Goal: Task Accomplishment & Management: Manage account settings

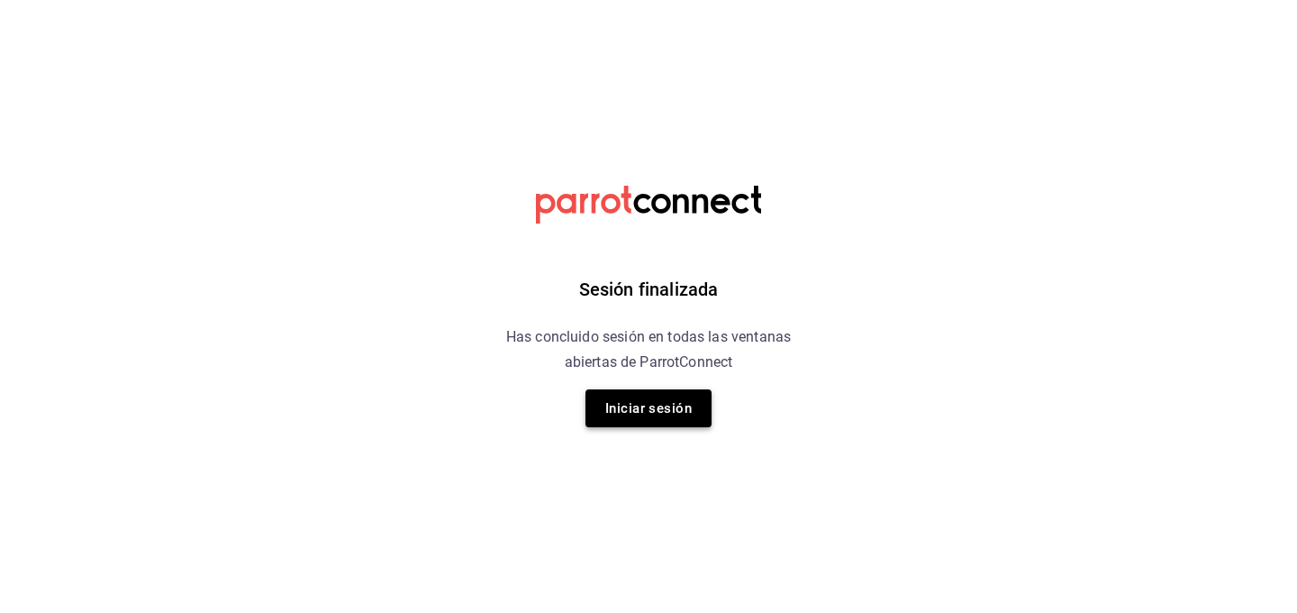
click at [619, 396] on button "Iniciar sesión" at bounding box center [649, 408] width 126 height 38
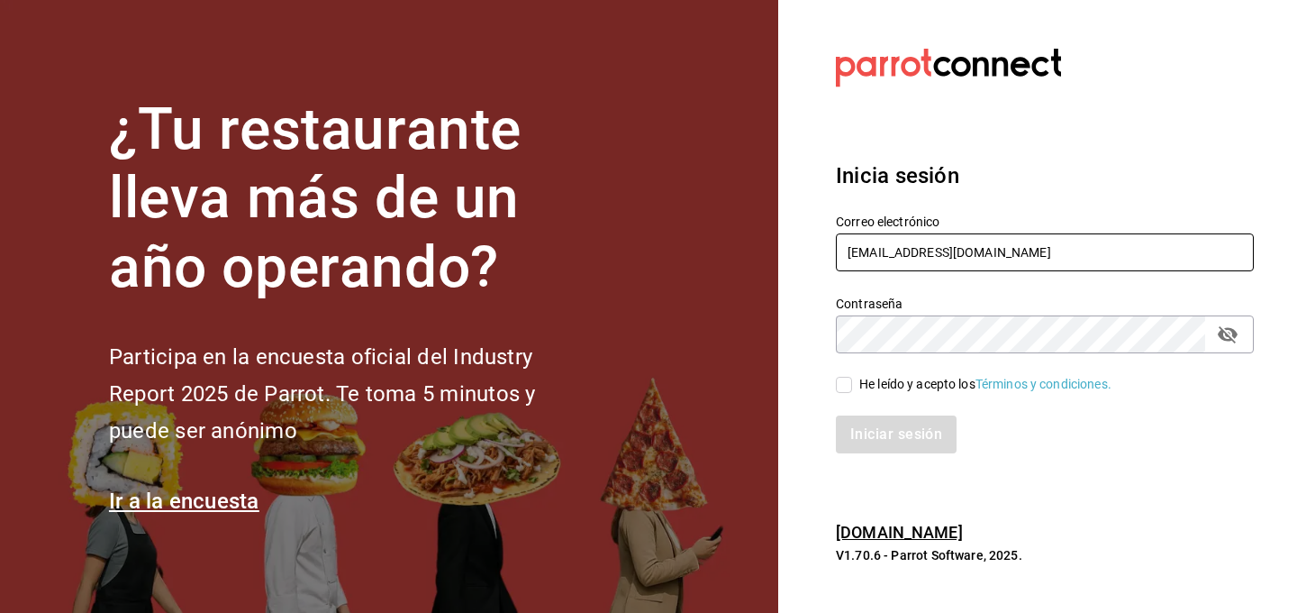
click at [921, 253] on input "[EMAIL_ADDRESS][DOMAIN_NAME]" at bounding box center [1045, 252] width 418 height 38
type input "[PERSON_NAME][EMAIL_ADDRESS][DOMAIN_NAME]"
click at [840, 386] on input "He leído y acepto los Términos y condiciones." at bounding box center [844, 385] width 16 height 16
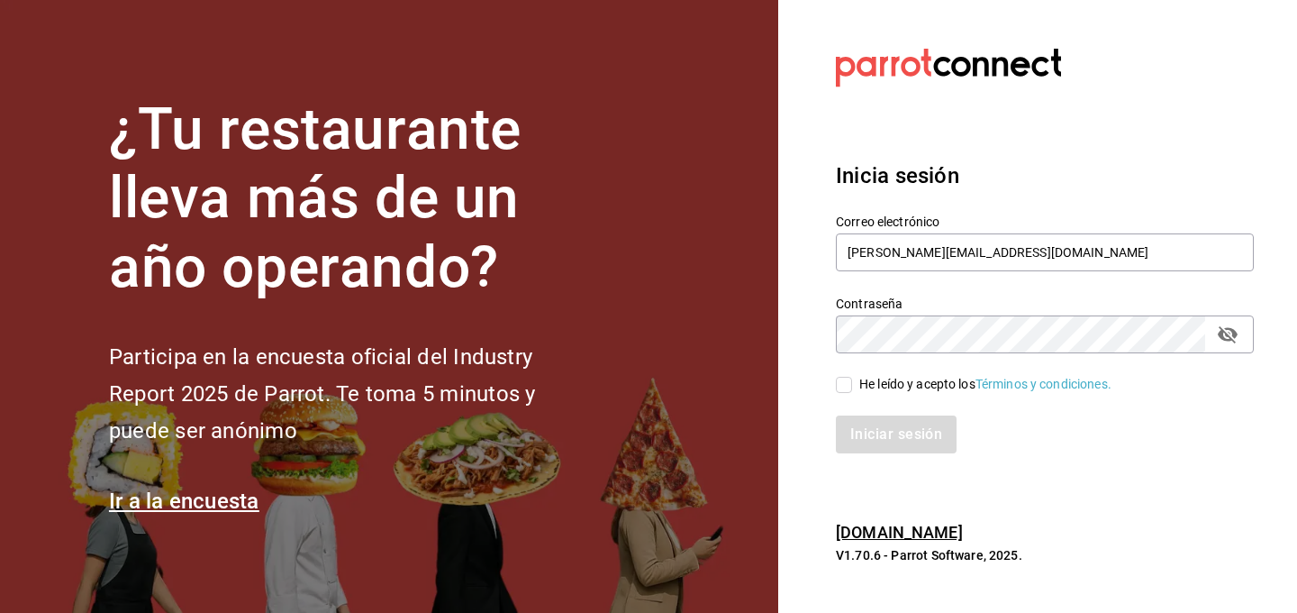
checkbox input "true"
click at [866, 438] on button "Iniciar sesión" at bounding box center [897, 434] width 123 height 38
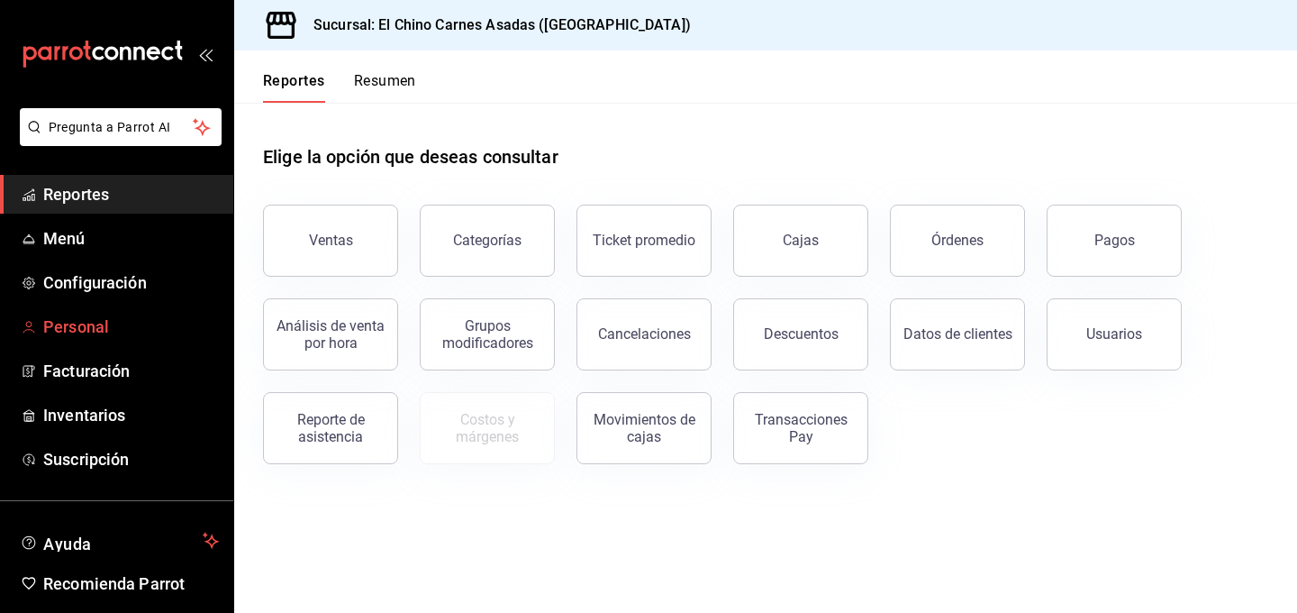
click at [95, 332] on span "Personal" at bounding box center [131, 326] width 176 height 24
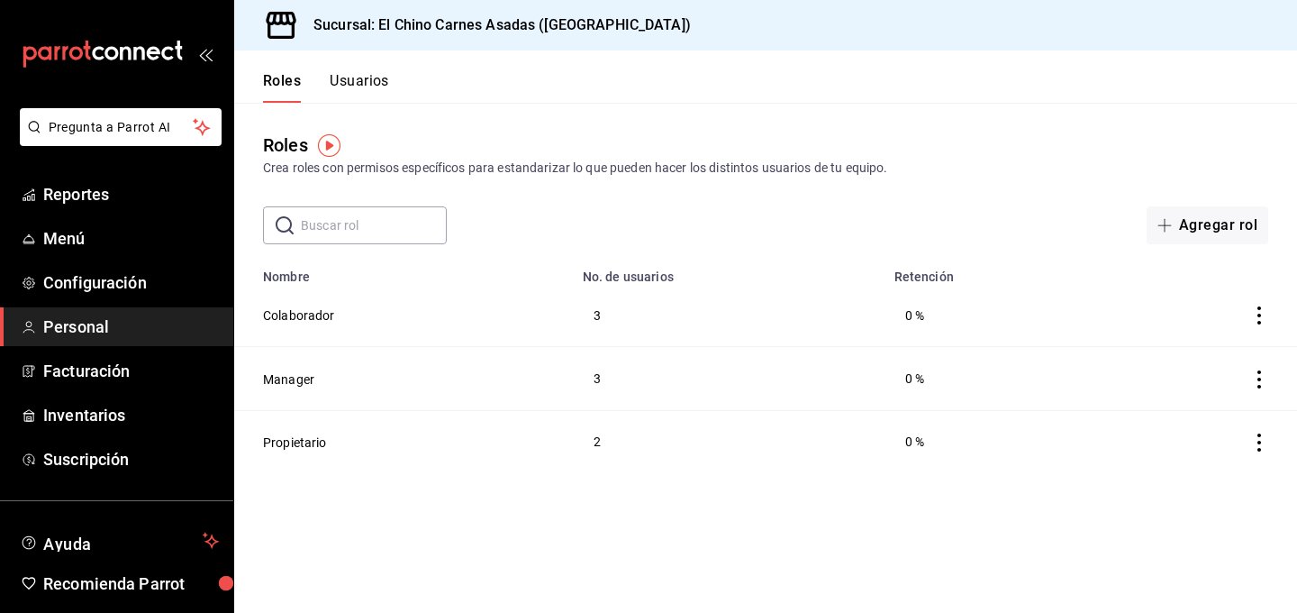
click at [563, 193] on div "Roles Crea roles con permisos específicos para estandarizar lo que pueden hacer…" at bounding box center [765, 173] width 1063 height 141
click at [352, 80] on button "Usuarios" at bounding box center [359, 87] width 59 height 31
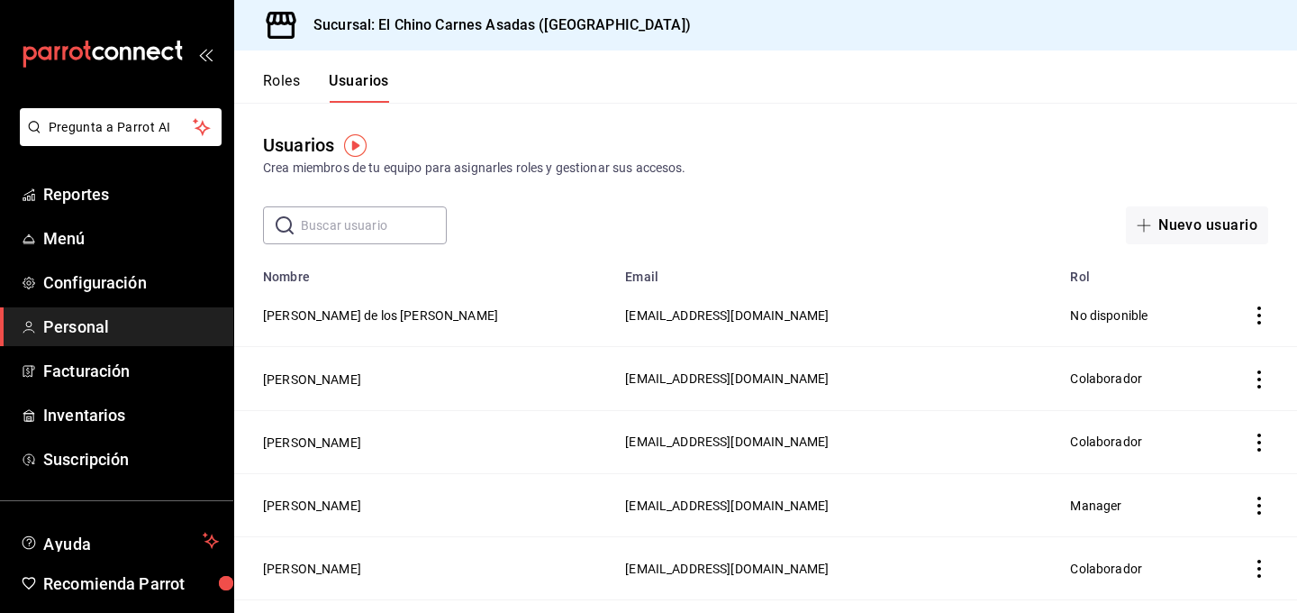
click at [1259, 313] on icon "actions" at bounding box center [1260, 315] width 18 height 18
click at [538, 372] on div at bounding box center [648, 306] width 1297 height 613
click at [425, 314] on button "Maria de los Angeles Garcia Calderon" at bounding box center [380, 315] width 235 height 18
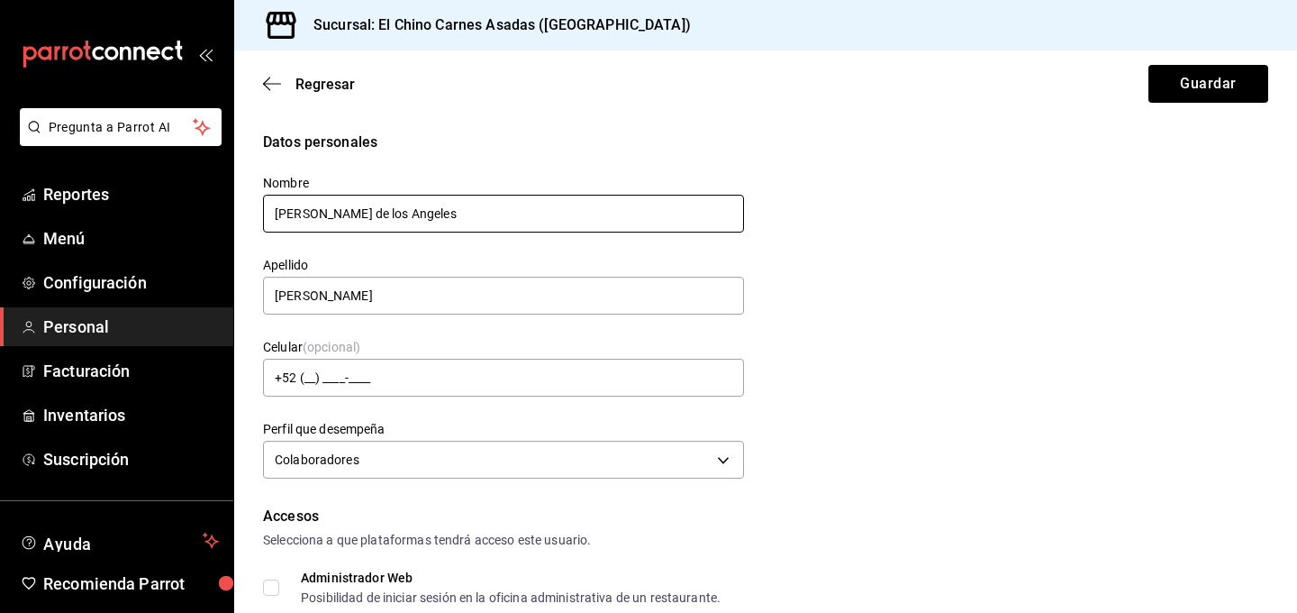
click at [328, 211] on input "Maria de los Angeles" at bounding box center [503, 214] width 481 height 38
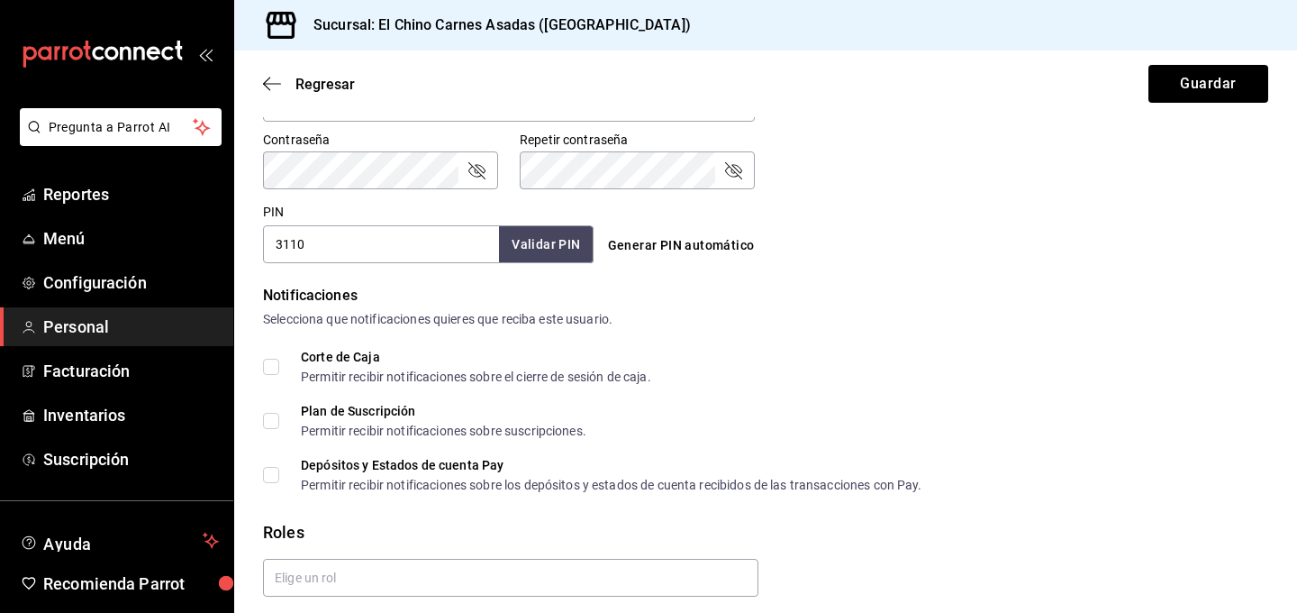
scroll to position [827, 0]
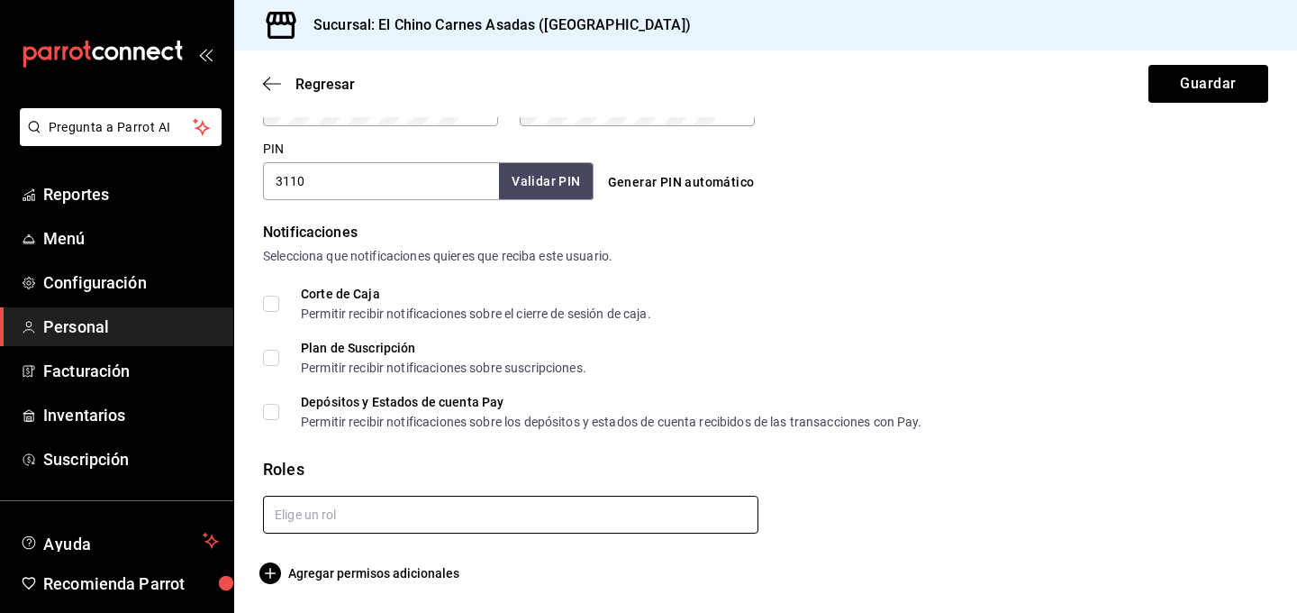
type input "Maria de Todos los Angeles"
click at [487, 503] on input "text" at bounding box center [511, 515] width 496 height 38
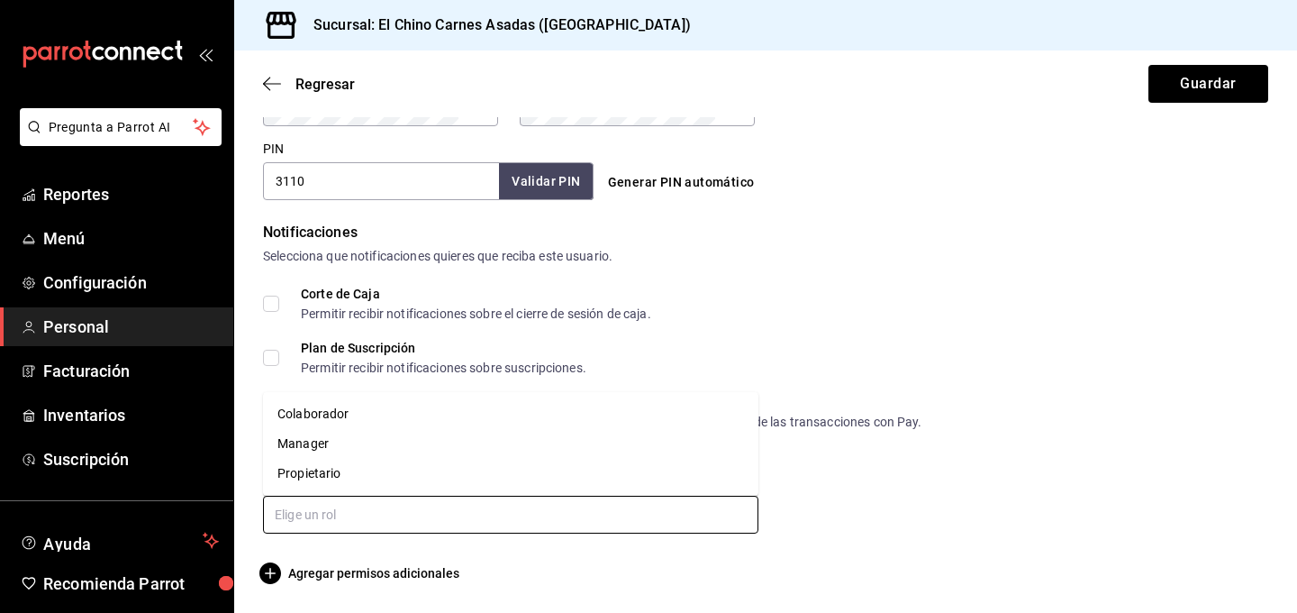
click at [469, 412] on li "Colaborador" at bounding box center [511, 414] width 496 height 30
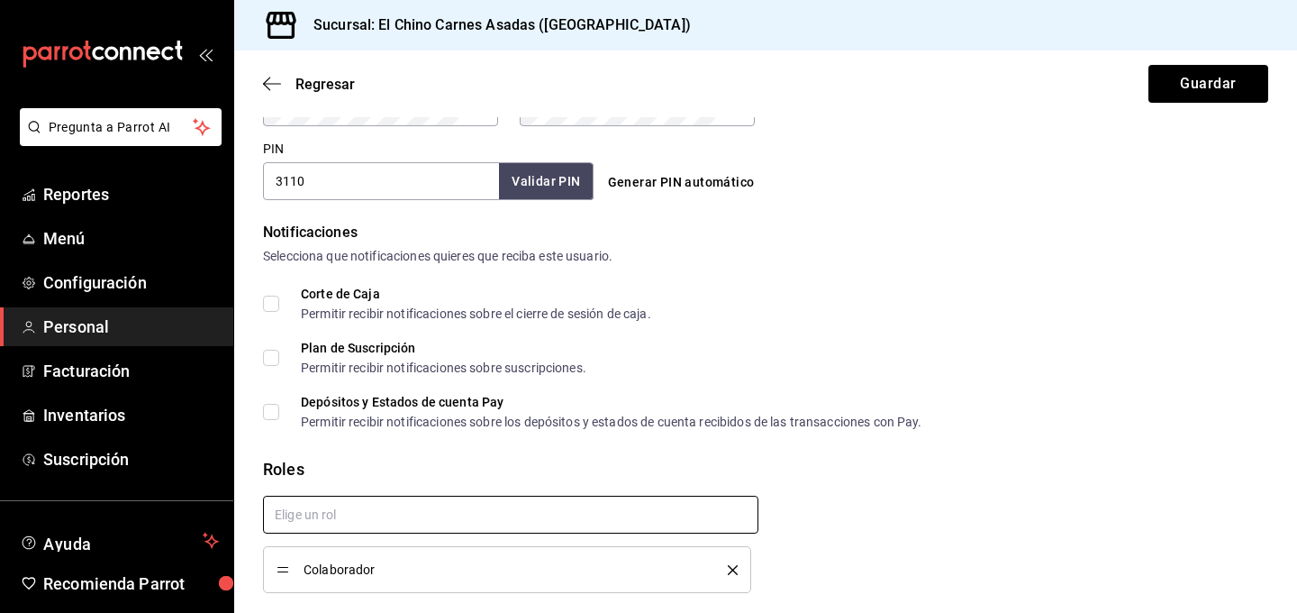
checkbox input "true"
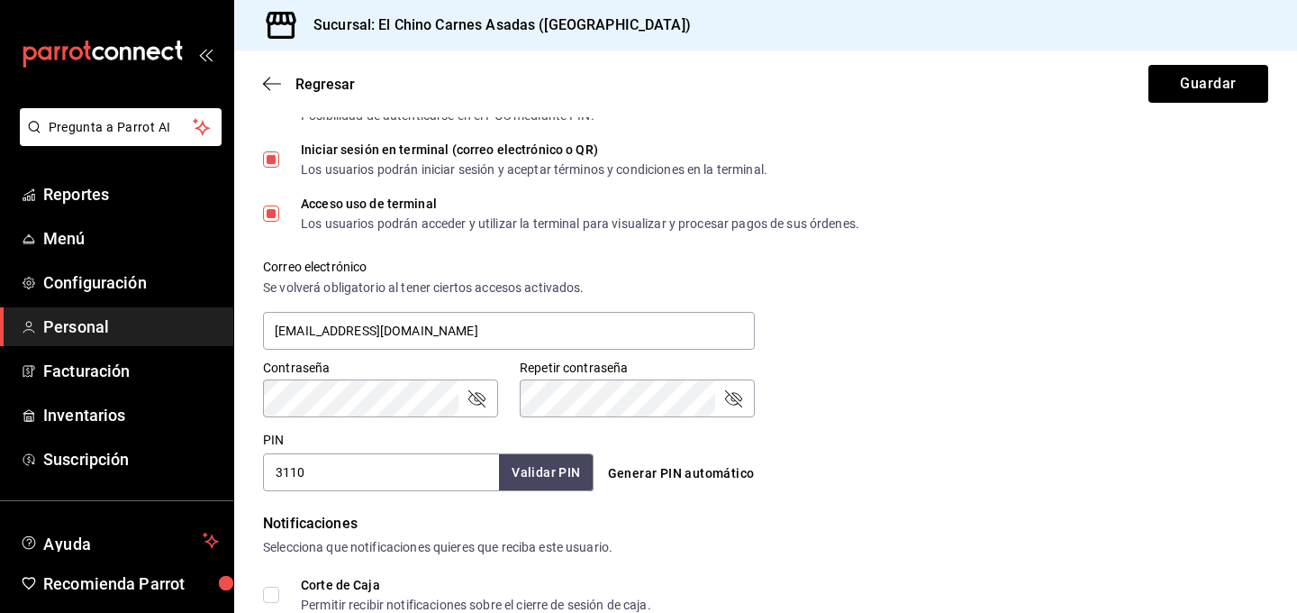
scroll to position [0, 0]
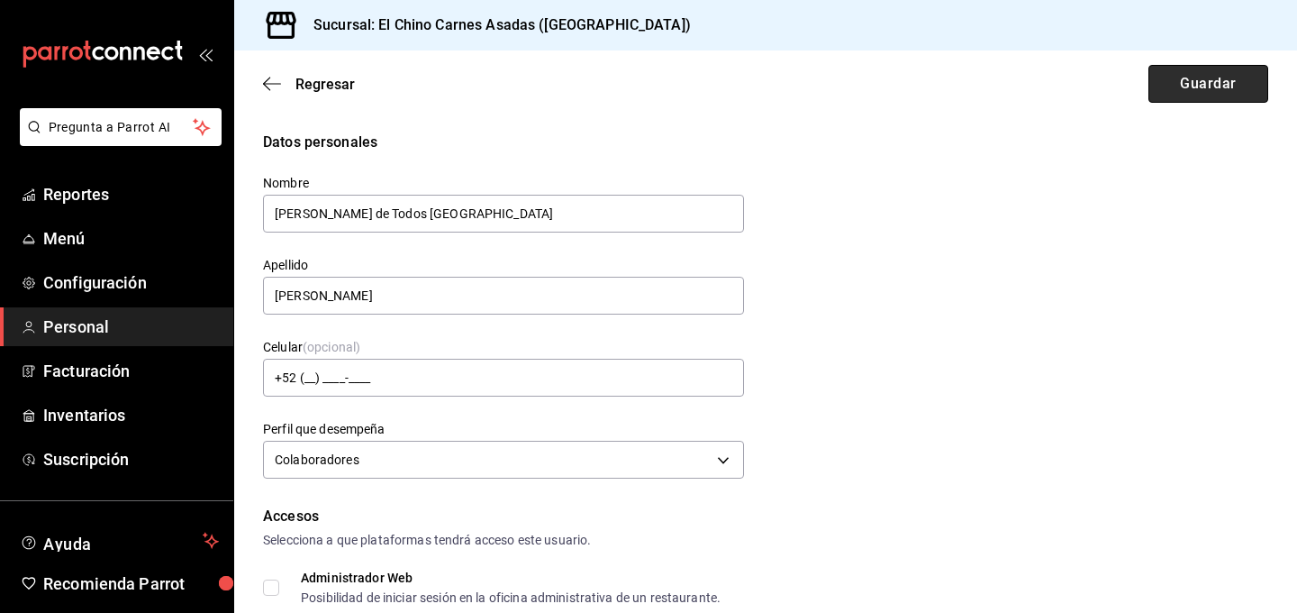
click at [1181, 77] on button "Guardar" at bounding box center [1209, 84] width 120 height 38
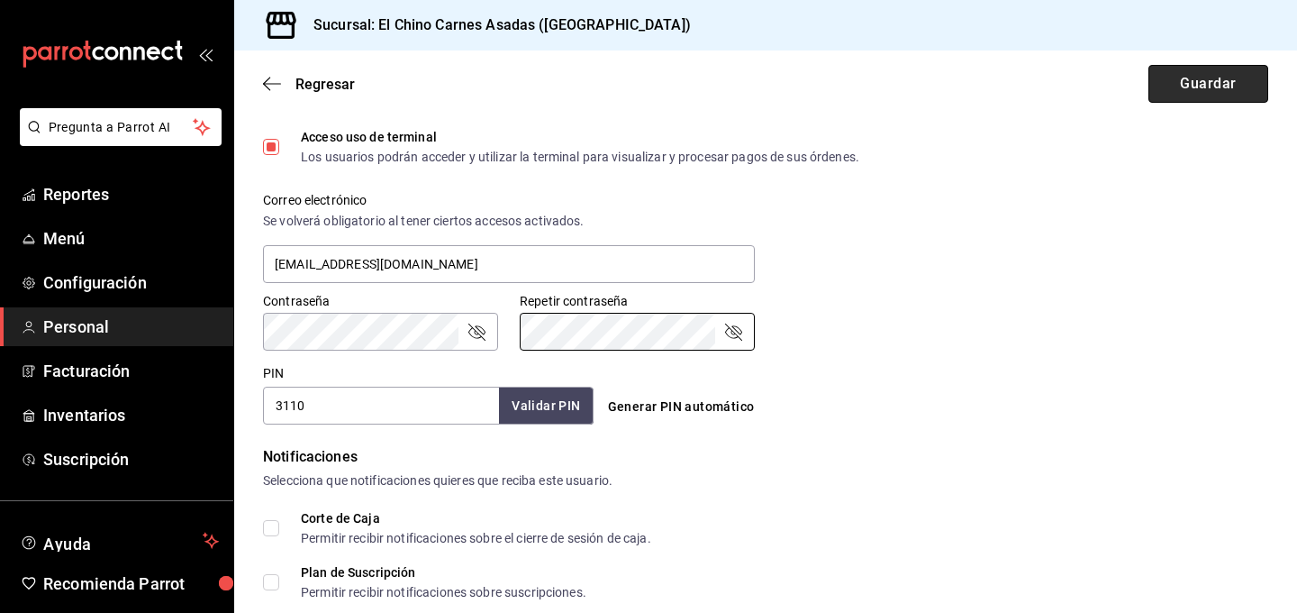
click at [1174, 78] on button "Guardar" at bounding box center [1209, 84] width 120 height 38
